Goal: Transaction & Acquisition: Purchase product/service

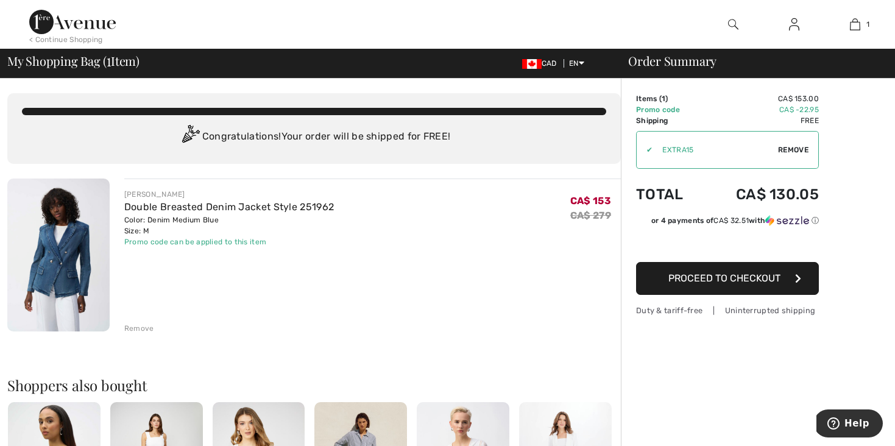
click at [97, 36] on div "< Continue Shopping" at bounding box center [66, 39] width 74 height 11
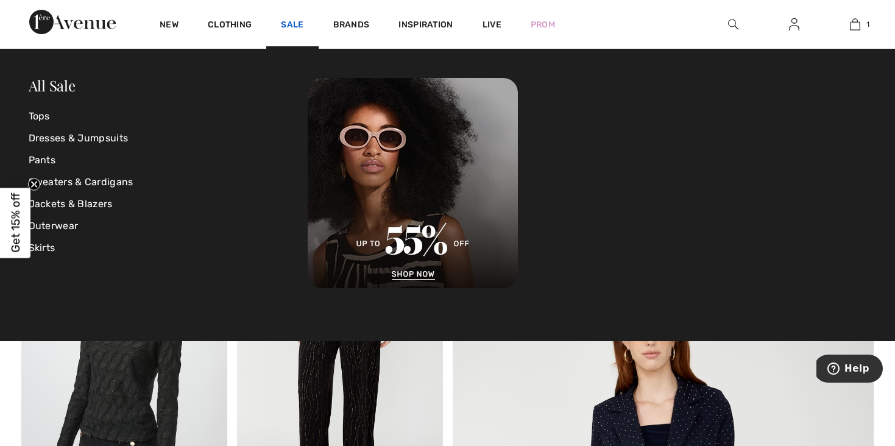
click at [288, 23] on link "Sale" at bounding box center [292, 25] width 23 height 13
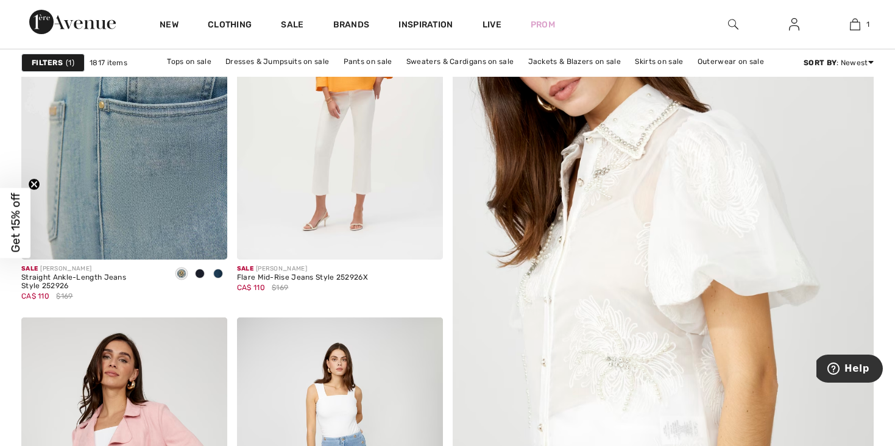
scroll to position [309, 0]
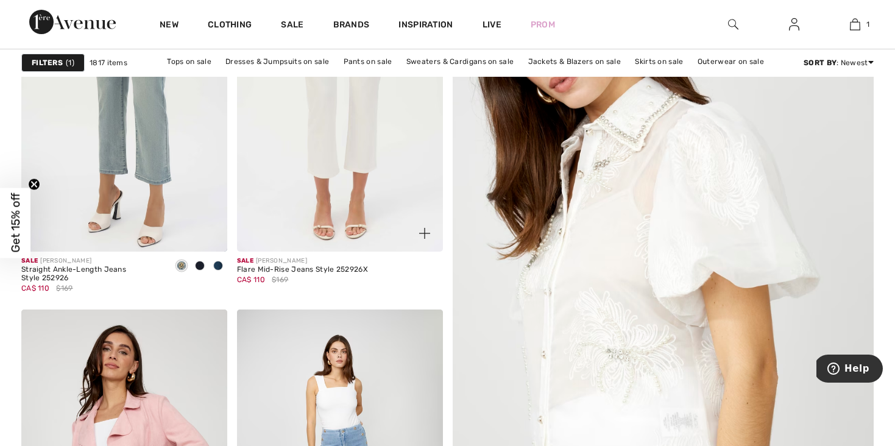
click at [302, 115] on img at bounding box center [340, 97] width 206 height 309
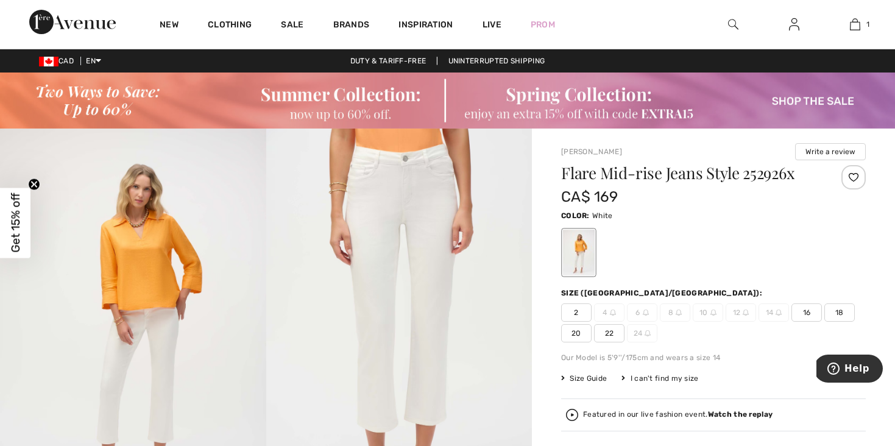
click at [576, 311] on span "2" at bounding box center [576, 312] width 30 height 18
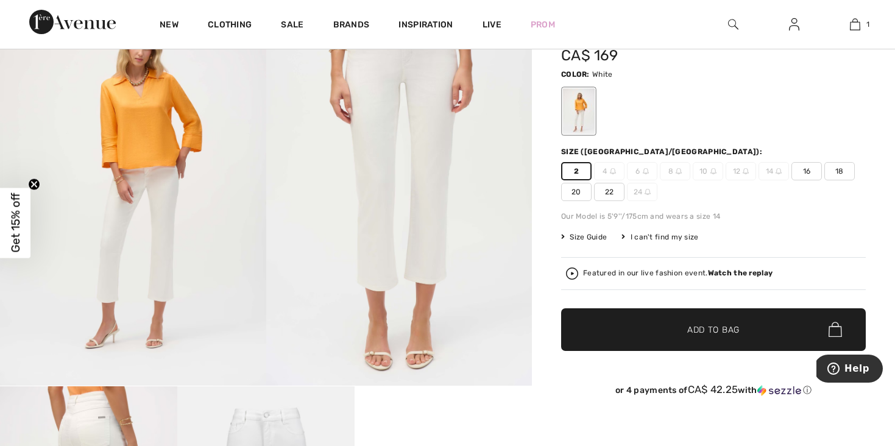
scroll to position [142, 0]
click at [617, 321] on span "✔ Added to Bag Add to Bag" at bounding box center [713, 329] width 305 height 43
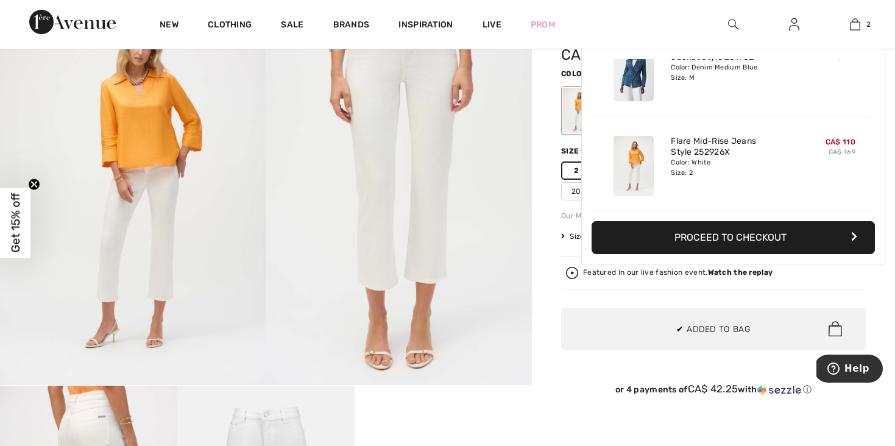
scroll to position [0, 0]
click at [702, 219] on div "Added to Bag Joseph Ribkoff Double Breasted Denim Jacket Style 251962 CA$ 153 C…" at bounding box center [733, 157] width 304 height 216
click at [695, 232] on button "Proceed to Checkout" at bounding box center [733, 237] width 283 height 33
